Goal: Complete application form: Complete application form

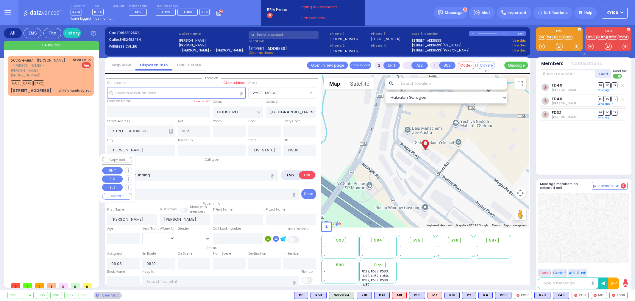
select select "VYOEL MOSHE"
select select
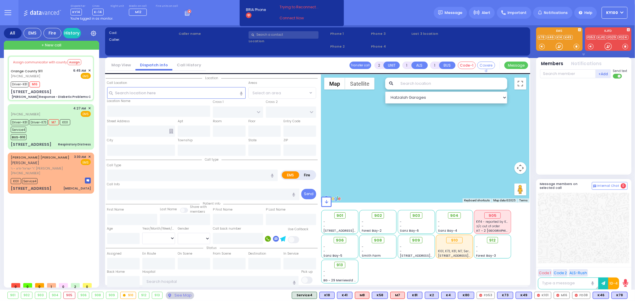
type input "6"
select select
type input "Charlie Response - Diabetic Problems C"
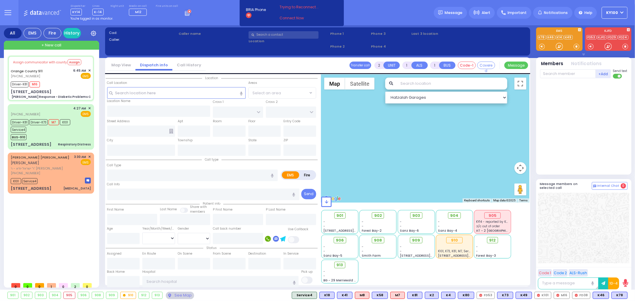
radio input "true"
type input "Nature: : Charlie Response - Diabetic Problems C Address: : 442 Round Lake Park…"
type input "Brian"
type input "Alleque"
type input "65"
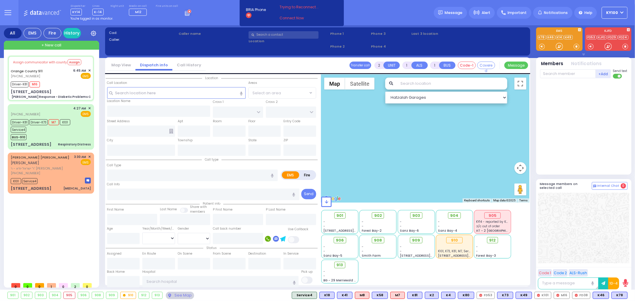
select select "Year"
select select "[DEMOGRAPHIC_DATA]"
type input "06:49"
type input "06:58"
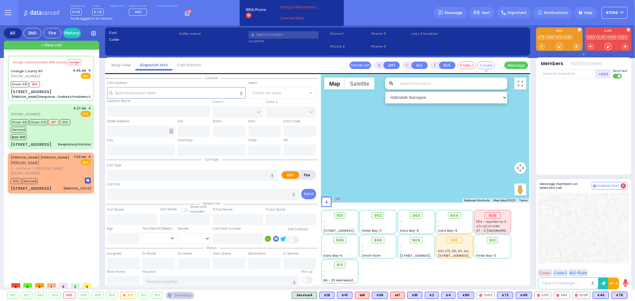
type input "07:14"
type input "07:40"
type input "07:50"
select select "Hatzalah Garages"
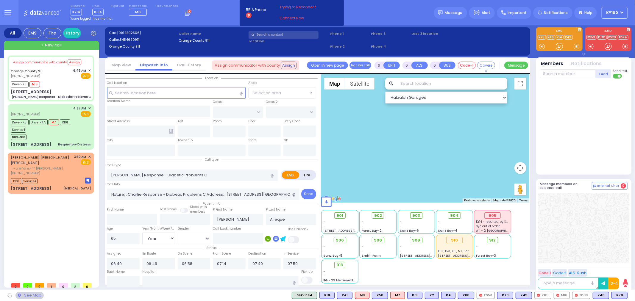
type input "442 Round Lake Park Rd"
type input "Monroe"
type input "[US_STATE]"
type input "10950"
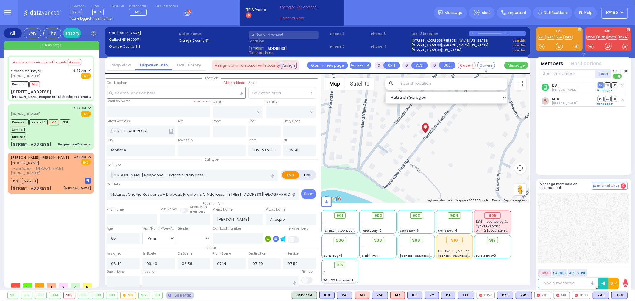
select select
radio input "true"
select select "Year"
select select "[DEMOGRAPHIC_DATA]"
select select "Hatzalah Garages"
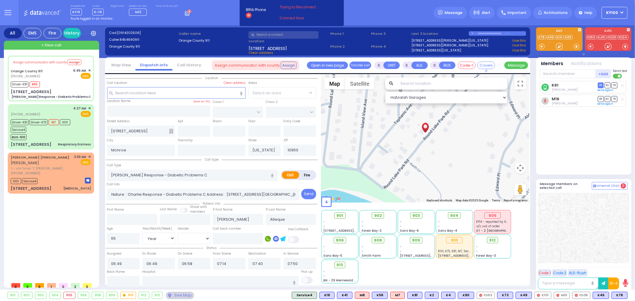
select select
radio input "true"
select select "Year"
select select "[DEMOGRAPHIC_DATA]"
select select "Hatzalah Garages"
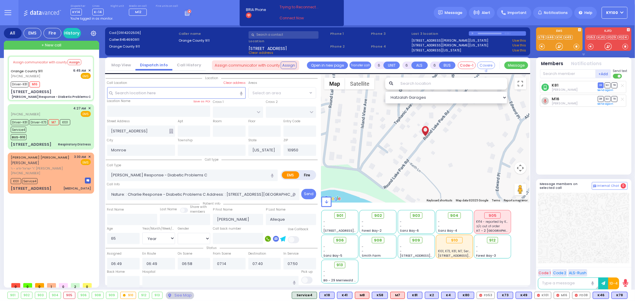
select select
radio input "true"
select select "Year"
select select "[DEMOGRAPHIC_DATA]"
type input "Orange Regional Medical Center 707 East Main Street 7 Middletown"
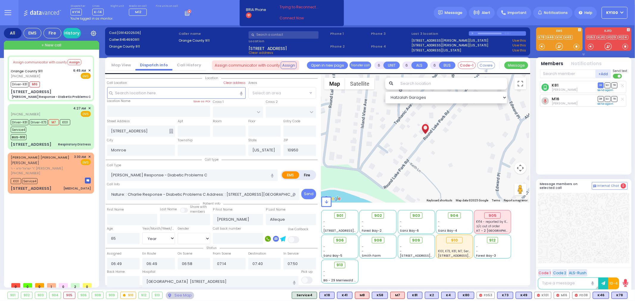
select select "Hatzalah Garages"
select select
radio input "true"
select select "Year"
select select "[DEMOGRAPHIC_DATA]"
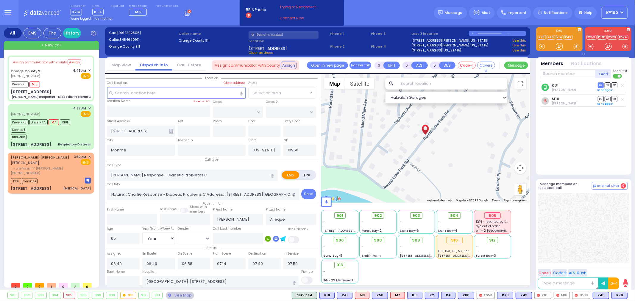
select select "Hatzalah Garages"
select select
radio input "true"
select select "Year"
select select "[DEMOGRAPHIC_DATA]"
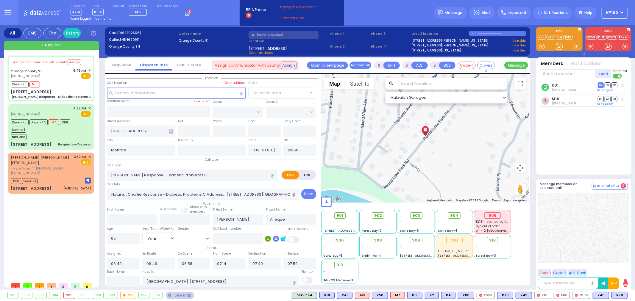
select select "Hatzalah Garages"
select select
radio input "true"
select select "Year"
select select "[DEMOGRAPHIC_DATA]"
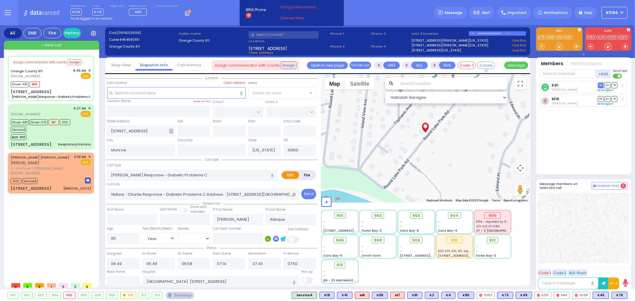
select select "Hatzalah Garages"
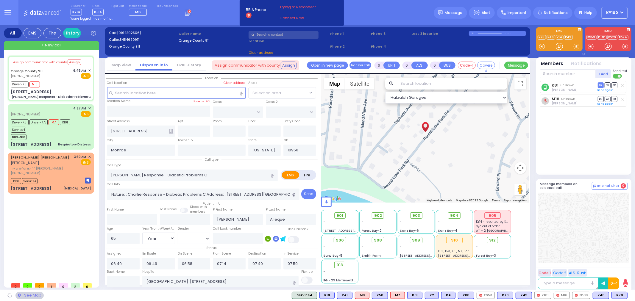
select select
radio input "true"
select select "Year"
select select "[DEMOGRAPHIC_DATA]"
select select "Hatzalah Garages"
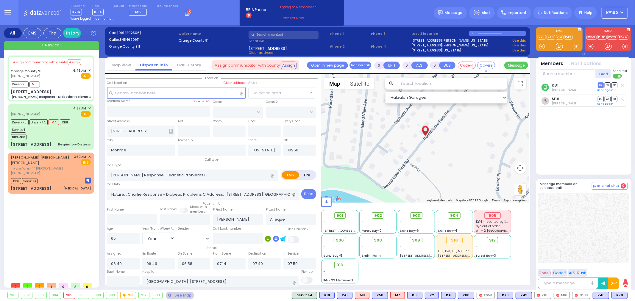
select select
radio input "true"
select select "Year"
select select "[DEMOGRAPHIC_DATA]"
select select "Hatzalah Garages"
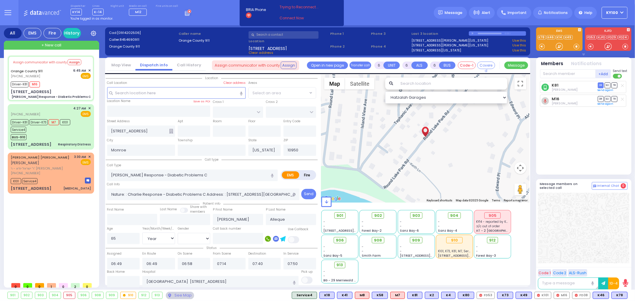
select select
radio input "true"
select select "Year"
select select "[DEMOGRAPHIC_DATA]"
select select "Hatzalah Garages"
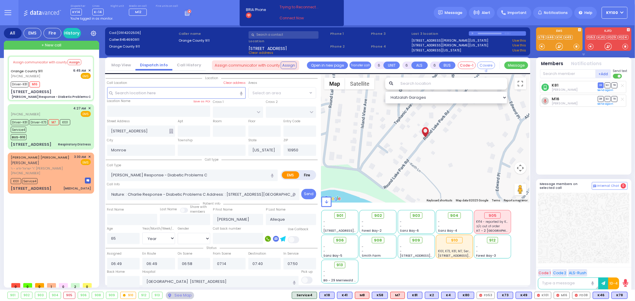
select select
radio input "true"
select select "Year"
select select "[DEMOGRAPHIC_DATA]"
select select "Hatzalah Garages"
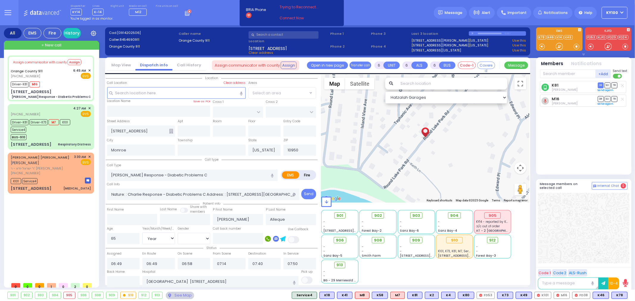
select select
radio input "true"
select select "Year"
select select "[DEMOGRAPHIC_DATA]"
select select "Hatzalah Garages"
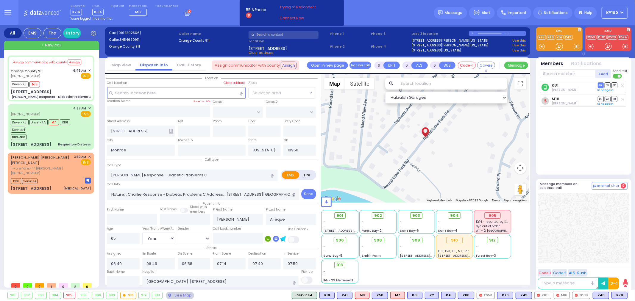
select select
radio input "true"
select select "Year"
select select "[DEMOGRAPHIC_DATA]"
select select "Hatzalah Garages"
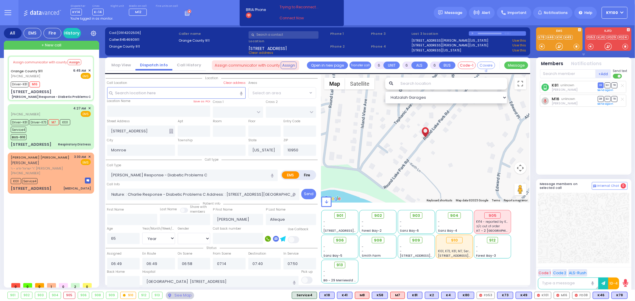
select select
radio input "true"
select select "Year"
select select "[DEMOGRAPHIC_DATA]"
select select "Hatzalah Garages"
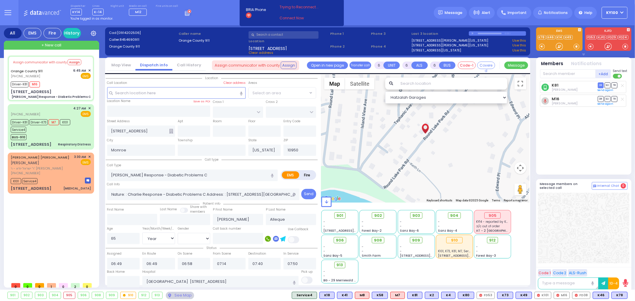
select select
radio input "true"
select select "Year"
select select "[DEMOGRAPHIC_DATA]"
select select "Hatzalah Garages"
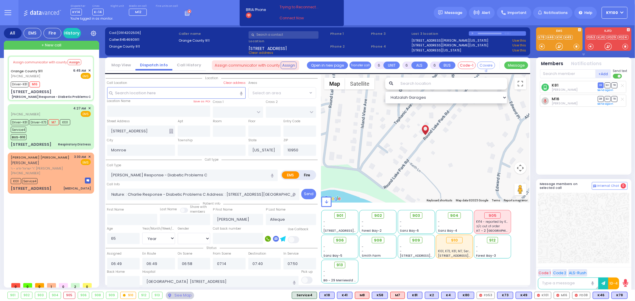
select select
radio input "true"
select select "Year"
select select "[DEMOGRAPHIC_DATA]"
select select "Hatzalah Garages"
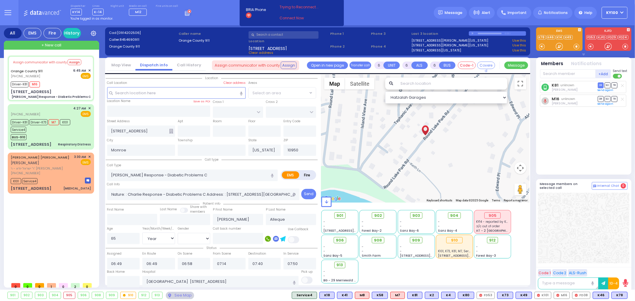
select select
radio input "true"
select select "Year"
select select "[DEMOGRAPHIC_DATA]"
select select "Hatzalah Garages"
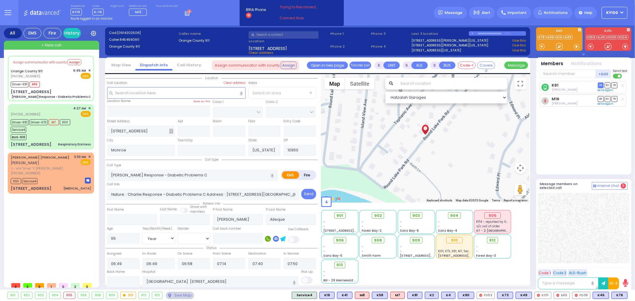
select select
radio input "true"
select select "Year"
select select "[DEMOGRAPHIC_DATA]"
select select "Hatzalah Garages"
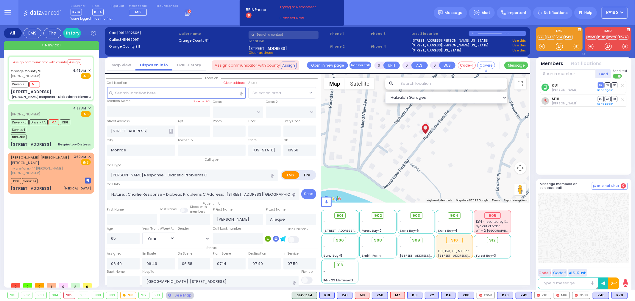
select select
radio input "true"
select select "Year"
select select "[DEMOGRAPHIC_DATA]"
select select "Hatzalah Garages"
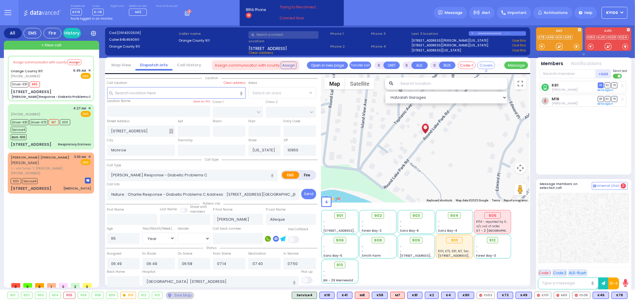
select select
radio input "true"
select select "Year"
select select "[DEMOGRAPHIC_DATA]"
select select "Hatzalah Garages"
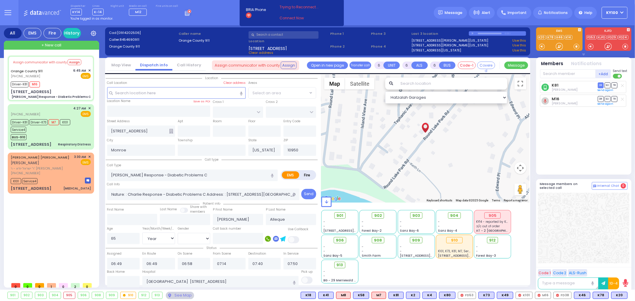
select select
radio input "true"
select select "Year"
select select "[DEMOGRAPHIC_DATA]"
select select "Hatzalah Garages"
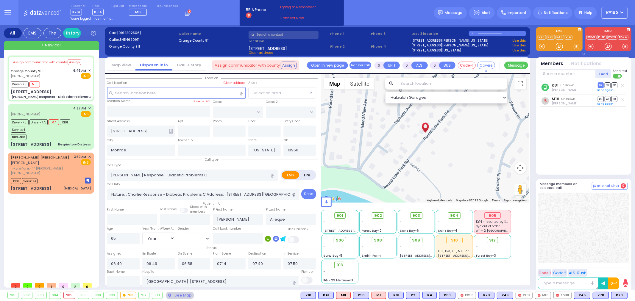
select select
radio input "true"
select select "Year"
select select "[DEMOGRAPHIC_DATA]"
select select "Hatzalah Garages"
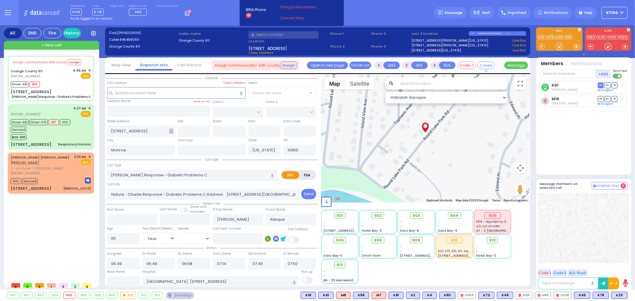
select select
radio input "true"
select select "Year"
select select "[DEMOGRAPHIC_DATA]"
select select "Hatzalah Garages"
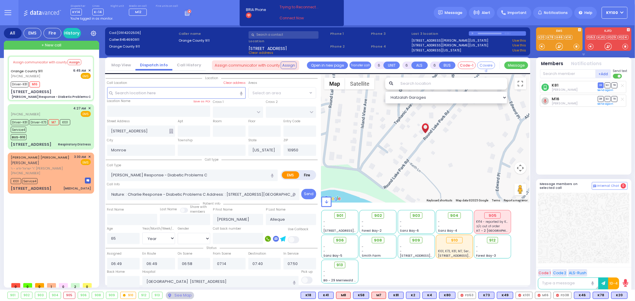
select select
radio input "true"
select select "Year"
select select "[DEMOGRAPHIC_DATA]"
select select "Hatzalah Garages"
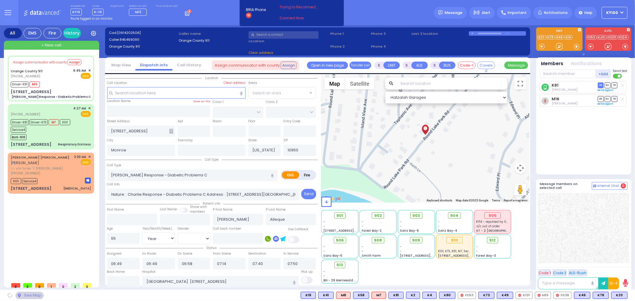
select select
radio input "true"
select select "Year"
select select "[DEMOGRAPHIC_DATA]"
select select "Hatzalah Garages"
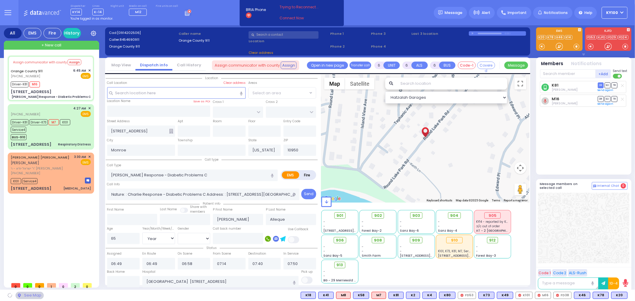
select select
radio input "true"
select select "Year"
select select "[DEMOGRAPHIC_DATA]"
select select "Hatzalah Garages"
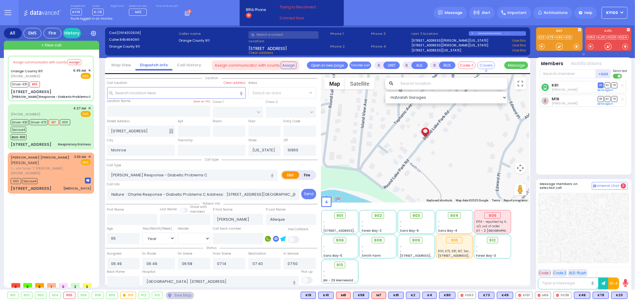
select select
radio input "true"
select select "Year"
select select "[DEMOGRAPHIC_DATA]"
select select "Hatzalah Garages"
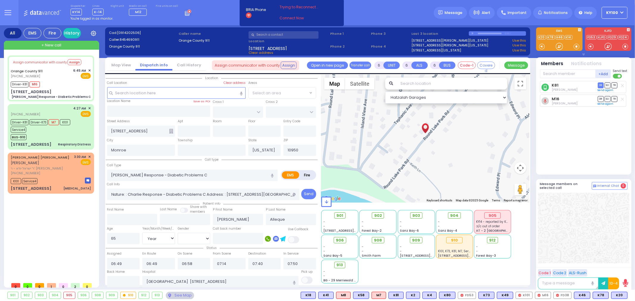
select select
radio input "true"
select select "Year"
select select "[DEMOGRAPHIC_DATA]"
select select "Hatzalah Garages"
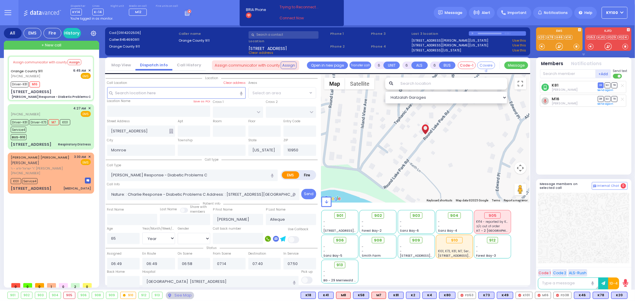
select select
radio input "true"
select select "Year"
select select "[DEMOGRAPHIC_DATA]"
select select "Hatzalah Garages"
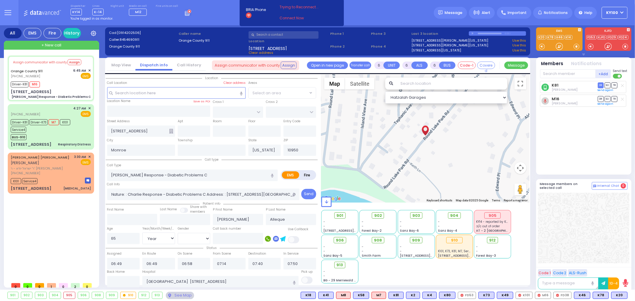
select select
radio input "true"
type input "Allegue"
select select "Year"
select select "[DEMOGRAPHIC_DATA]"
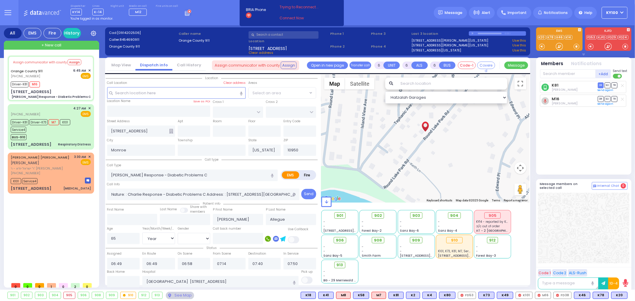
select select "Hatzalah Garages"
select select
radio input "true"
select select "Year"
select select "[DEMOGRAPHIC_DATA]"
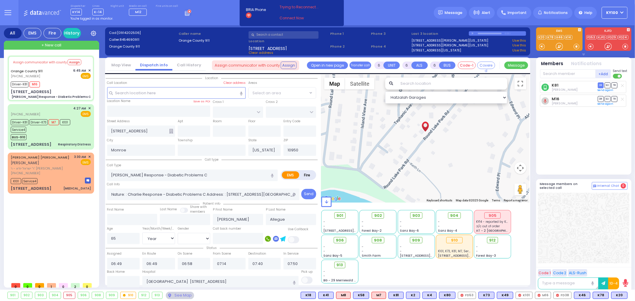
select select "Hatzalah Garages"
select select
radio input "true"
select select "Year"
select select "[DEMOGRAPHIC_DATA]"
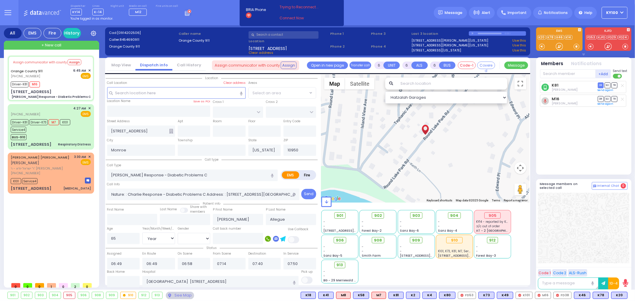
select select "Hatzalah Garages"
select select
radio input "true"
select select "Year"
select select "[DEMOGRAPHIC_DATA]"
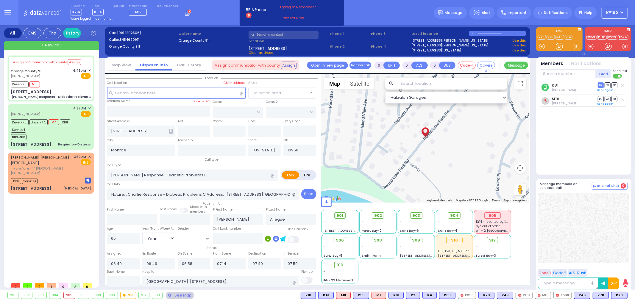
select select "Hatzalah Garages"
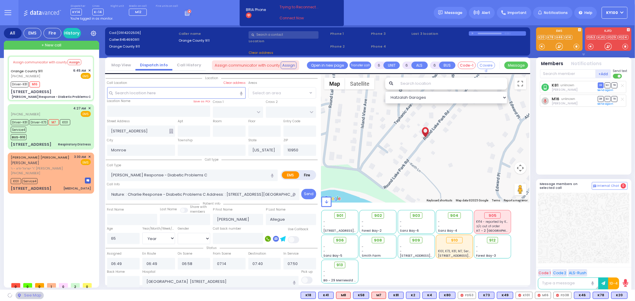
select select
radio input "true"
select select "Year"
select select "[DEMOGRAPHIC_DATA]"
select select "Hatzalah Garages"
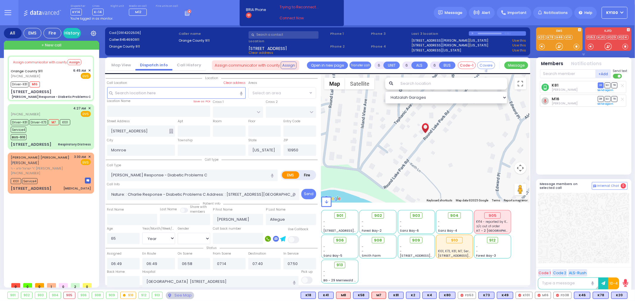
select select
radio input "true"
select select "Year"
select select "[DEMOGRAPHIC_DATA]"
select select "Hatzalah Garages"
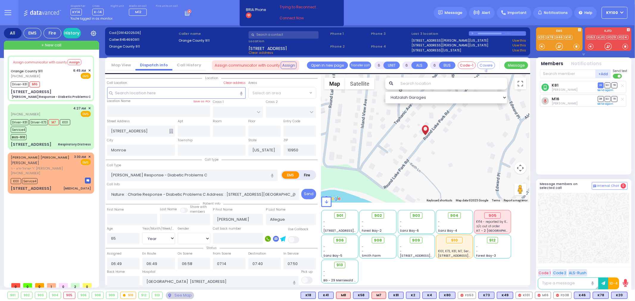
select select
radio input "true"
select select "Year"
select select "[DEMOGRAPHIC_DATA]"
